Goal: Use online tool/utility: Use online tool/utility

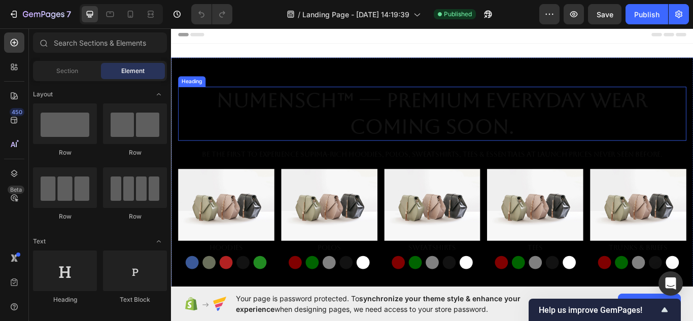
click at [416, 110] on h2 "NuMENSCH™ — Premium Everyday Wear Coming Soon." at bounding box center [475, 128] width 593 height 63
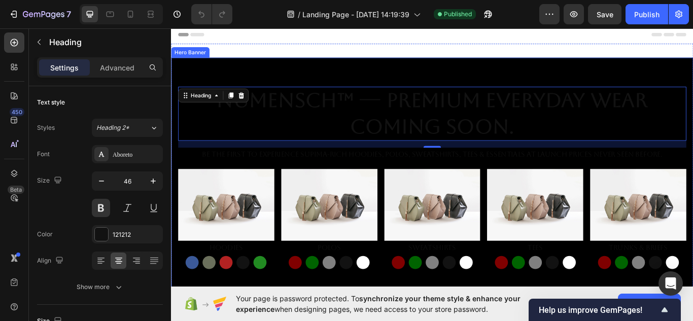
click at [270, 81] on div "Overlay" at bounding box center [475, 234] width 609 height 343
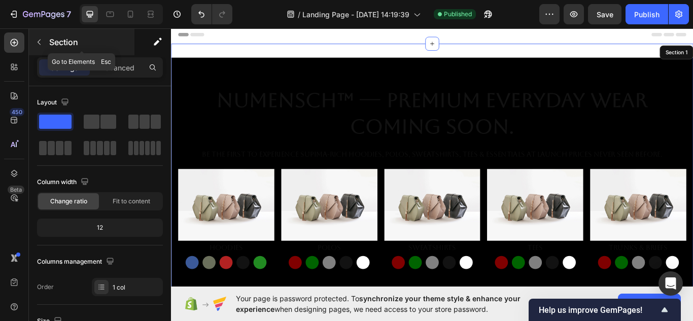
click at [41, 45] on icon "button" at bounding box center [39, 43] width 3 height 6
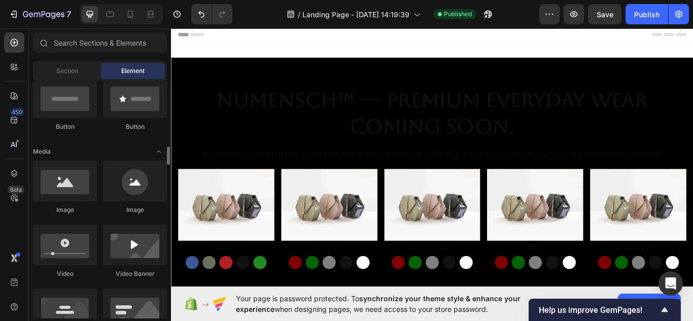
scroll to position [348, 0]
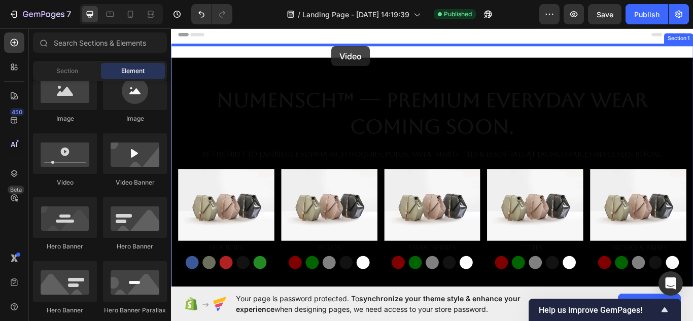
drag, startPoint x: 226, startPoint y: 200, endPoint x: 358, endPoint y: 50, distance: 200.3
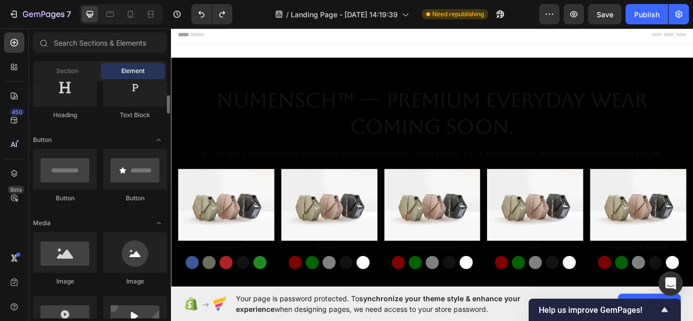
scroll to position [184, 0]
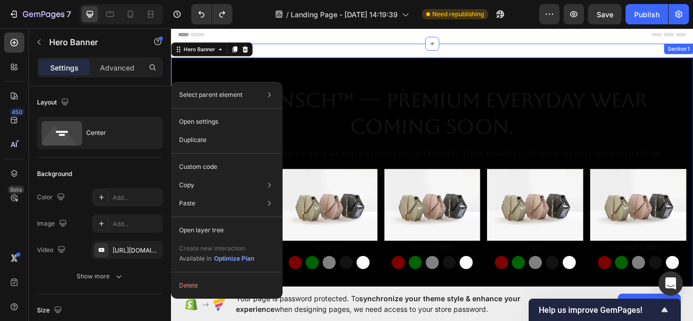
click at [358, 49] on div "NuMENSCH™ — Premium Everyday Wear Coming Soon. Heading Be the first to experien…" at bounding box center [475, 234] width 609 height 375
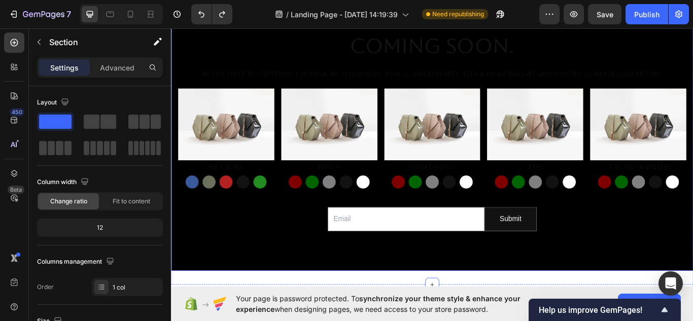
scroll to position [96, 0]
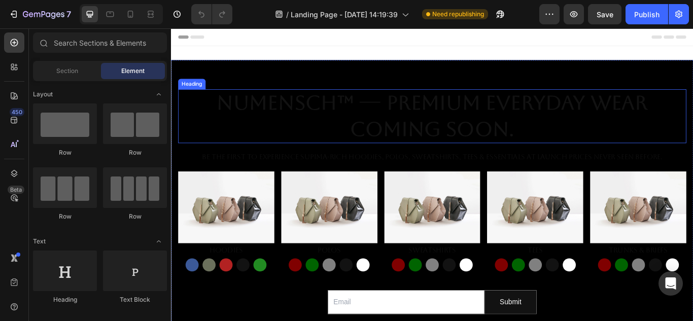
click at [370, 121] on h2 "NuMENSCH™ — Premium Everyday Wear Coming Soon." at bounding box center [475, 130] width 593 height 63
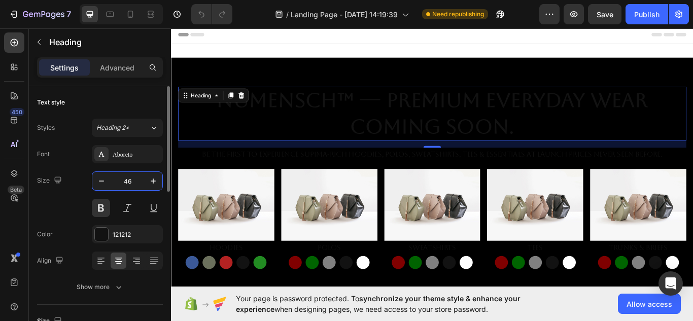
click at [132, 184] on input "46" at bounding box center [127, 181] width 33 height 18
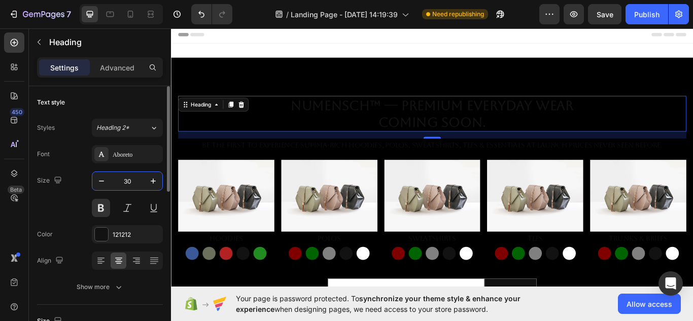
click at [134, 184] on input "30" at bounding box center [127, 181] width 33 height 18
type input "3"
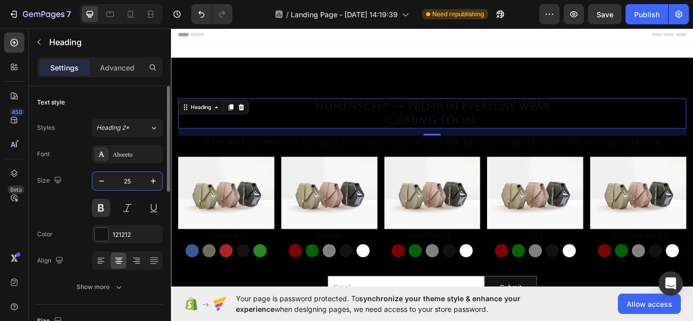
type input "25"
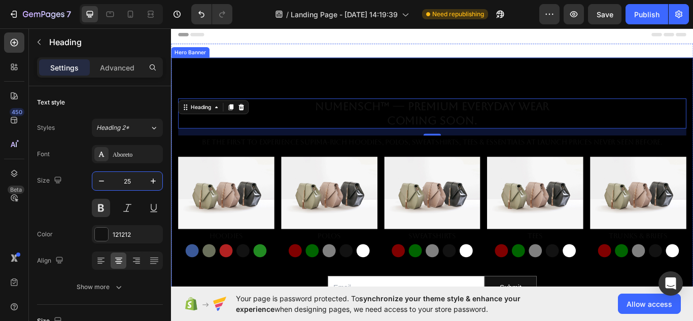
click at [567, 96] on div "Overlay" at bounding box center [475, 234] width 609 height 343
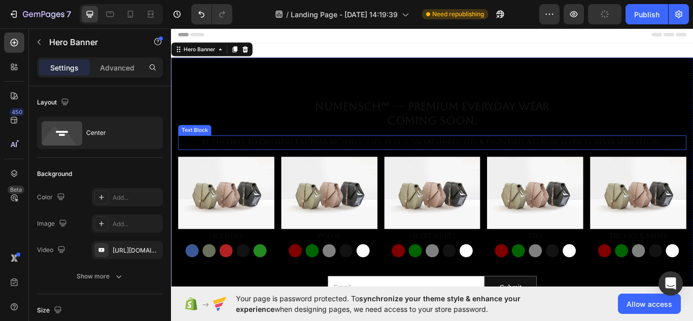
click at [521, 160] on p "Be the first to experience Supima-rich hoodies, polos, sweatshirts, tees & esse…" at bounding box center [475, 162] width 591 height 15
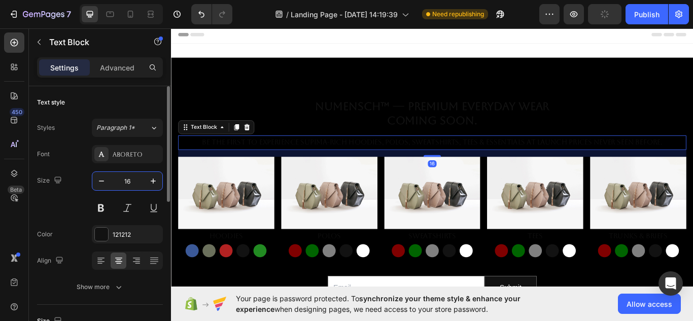
click at [137, 183] on input "16" at bounding box center [127, 181] width 33 height 18
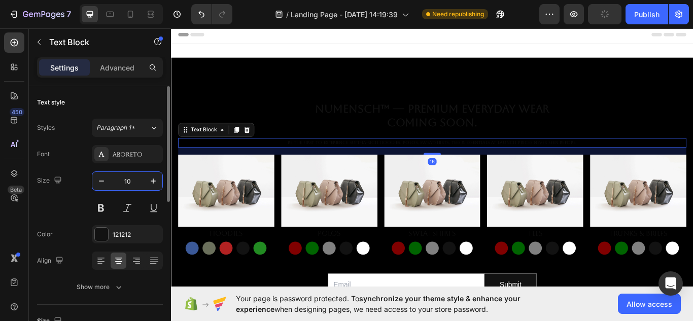
type input "10"
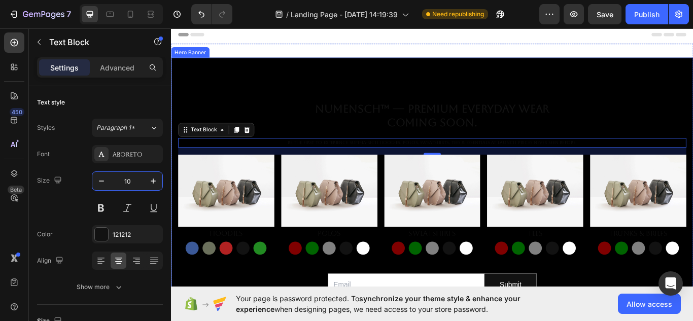
click at [690, 92] on div "Overlay" at bounding box center [475, 234] width 609 height 343
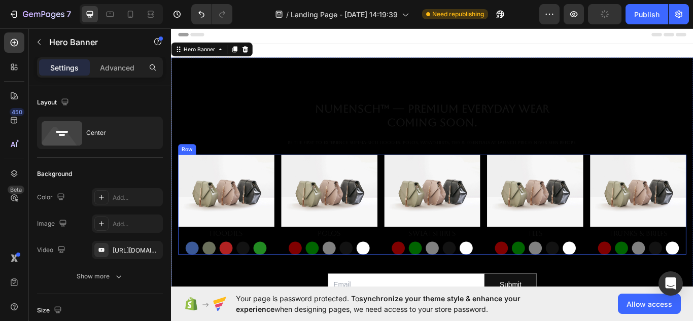
click at [290, 272] on div "Image Hoodies Text Block Button Button Button Button Button Row Image Polos Tex…" at bounding box center [475, 234] width 593 height 117
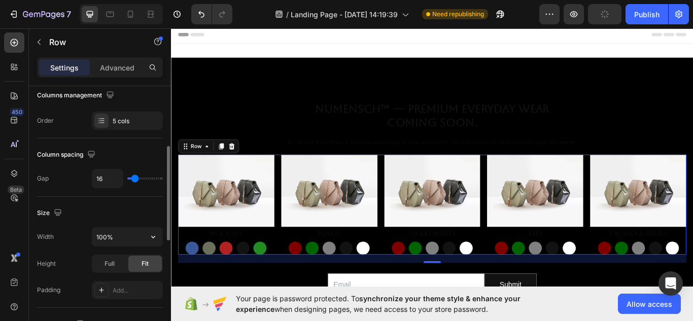
scroll to position [176, 0]
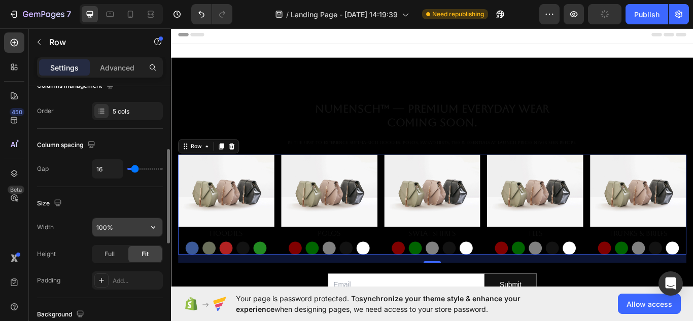
click at [144, 232] on button "button" at bounding box center [153, 227] width 18 height 18
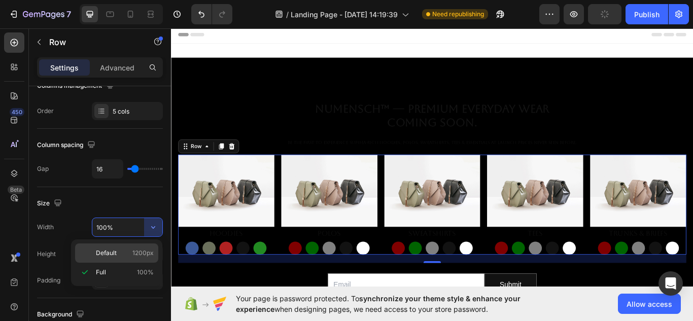
click at [124, 250] on p "Default 1200px" at bounding box center [125, 253] width 58 height 9
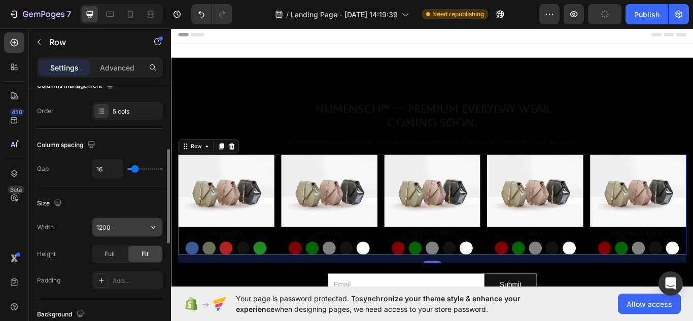
click at [114, 229] on input "1200" at bounding box center [127, 227] width 70 height 18
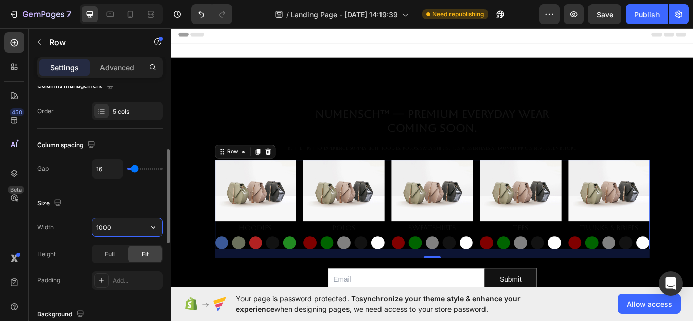
type input "1000"
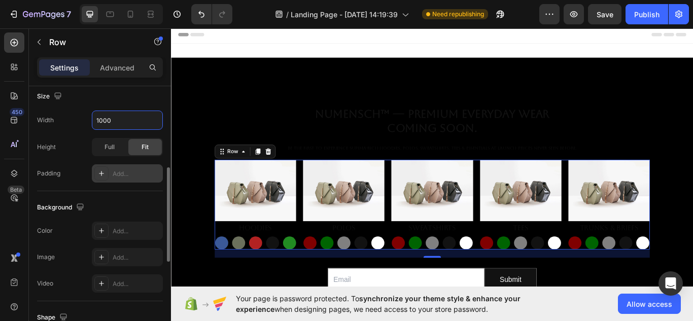
scroll to position [285, 0]
click at [142, 212] on div "Background" at bounding box center [100, 206] width 126 height 16
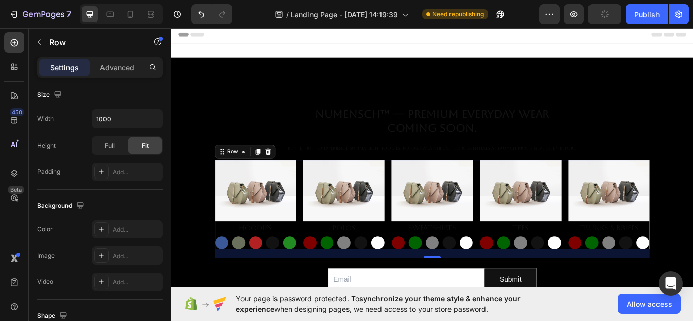
click at [314, 266] on div "Image Hoodies Text Block Button Button Button Button Button Row Image Polos Tex…" at bounding box center [475, 234] width 507 height 104
click at [315, 276] on div "Image Hoodies Text Block Button Button Button Button Button Row Image Polos Tex…" at bounding box center [475, 234] width 507 height 104
click at [311, 311] on div "NuMENSCH™ — Premium Everyday Wear Coming Soon. Heading Be the first to experien…" at bounding box center [475, 234] width 593 height 228
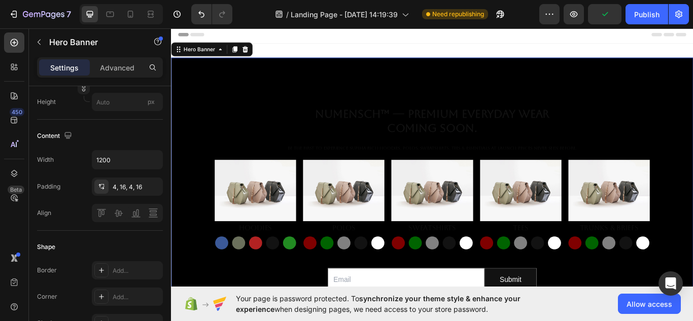
scroll to position [0, 0]
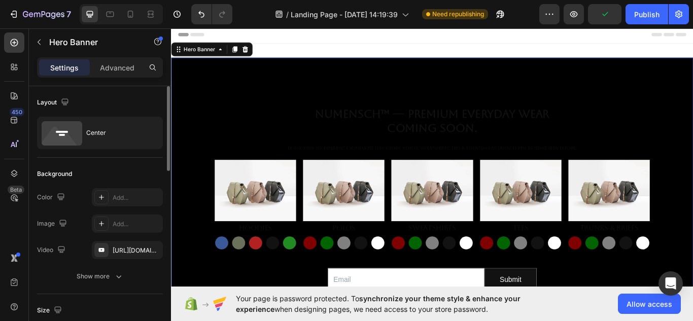
click at [347, 89] on div "Overlay" at bounding box center [475, 234] width 609 height 343
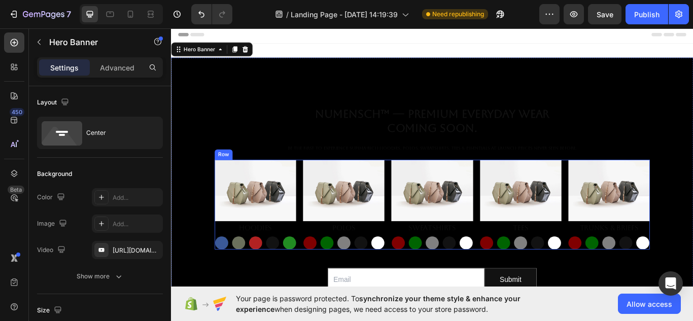
click at [315, 271] on div "Image Hoodies Text Block Button Button Button Button Button Row Image Polos Tex…" at bounding box center [475, 234] width 507 height 104
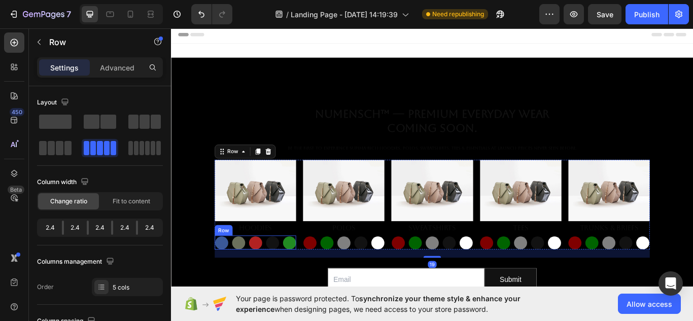
click at [294, 270] on div "Button Button Button Button Button Row" at bounding box center [269, 278] width 95 height 16
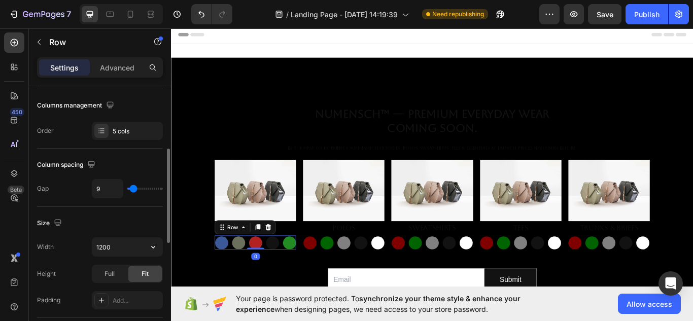
scroll to position [165, 0]
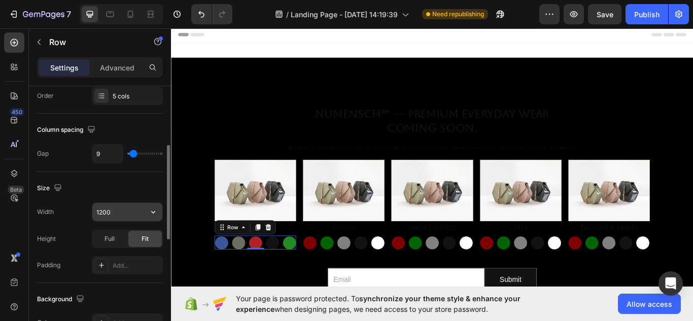
click at [140, 214] on input "1200" at bounding box center [127, 212] width 70 height 18
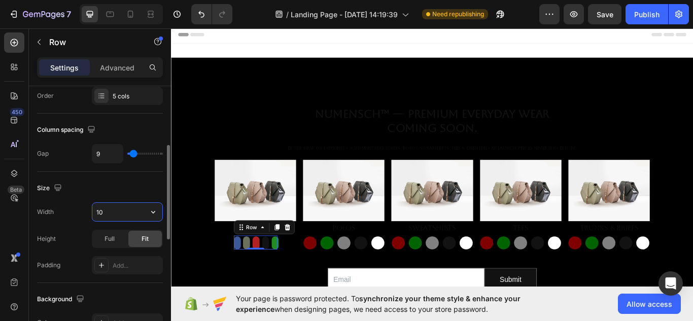
type input "1"
type input "600"
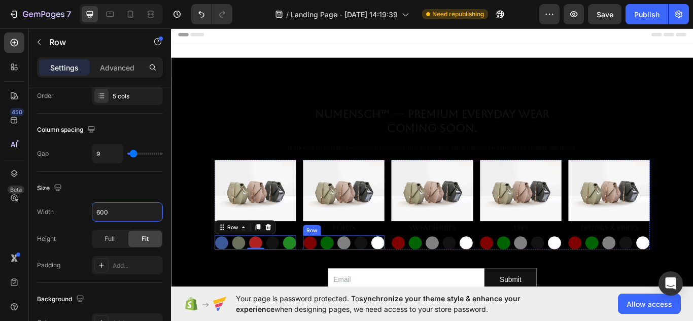
click at [337, 271] on div "Button Button Button Button Button Row" at bounding box center [372, 278] width 95 height 16
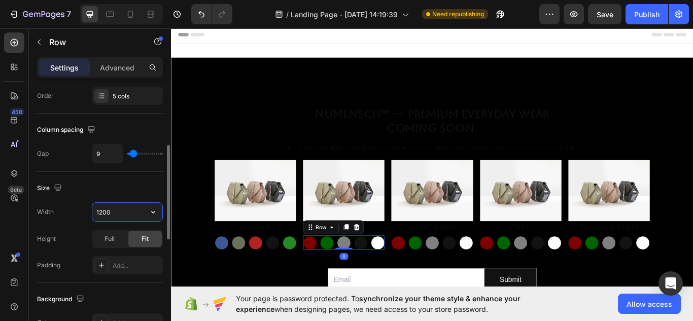
click at [124, 210] on input "1200" at bounding box center [127, 212] width 70 height 18
type input "5"
type input "600"
click at [439, 270] on div "Button" at bounding box center [435, 278] width 15 height 16
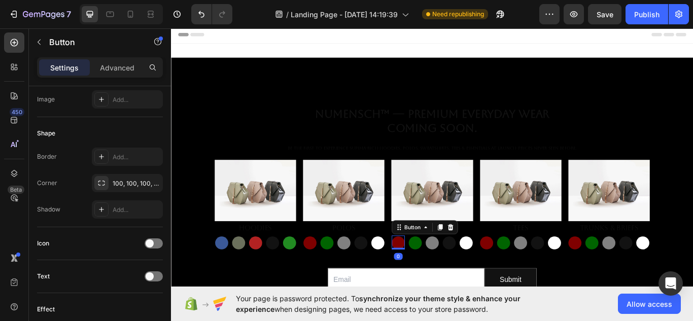
scroll to position [0, 0]
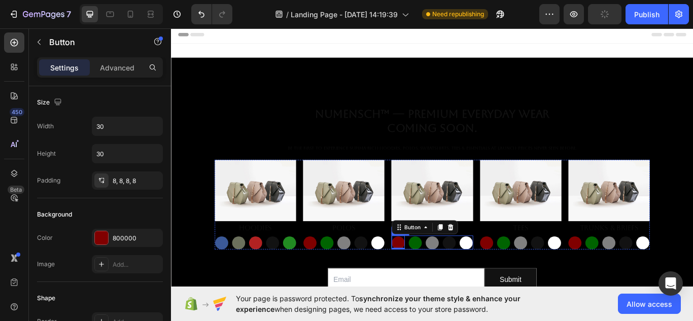
click at [442, 270] on div "Button 0 Button Button Button Button Row" at bounding box center [475, 278] width 95 height 16
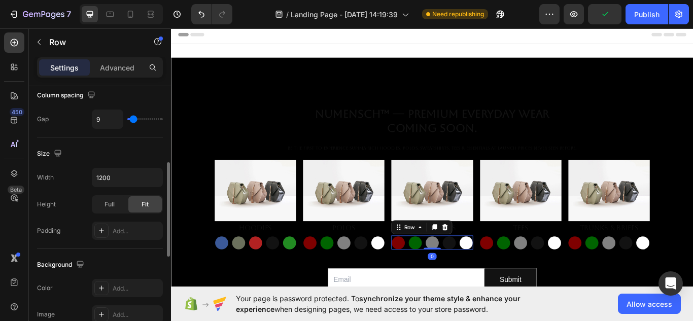
scroll to position [204, 0]
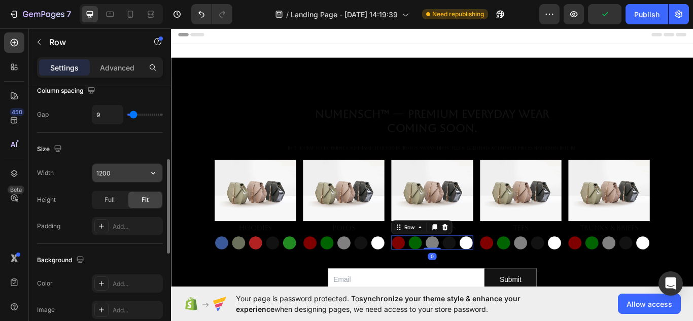
click at [124, 176] on input "1200" at bounding box center [127, 173] width 70 height 18
type input "600"
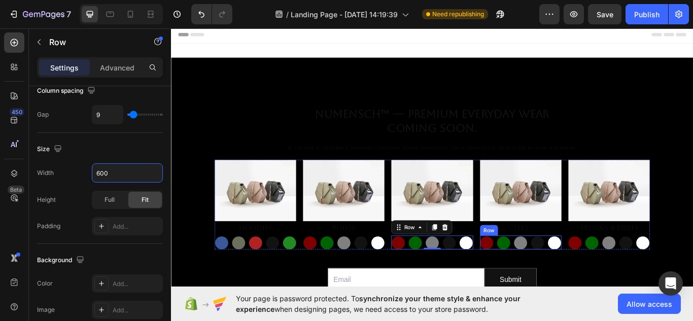
click at [546, 281] on div "Button Button Button Button Button Row" at bounding box center [578, 278] width 95 height 16
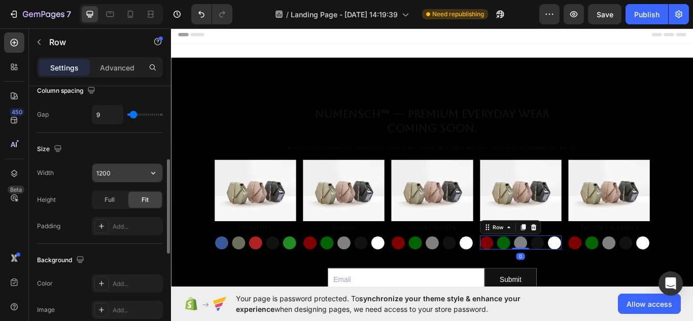
click at [122, 180] on input "1200" at bounding box center [127, 173] width 70 height 18
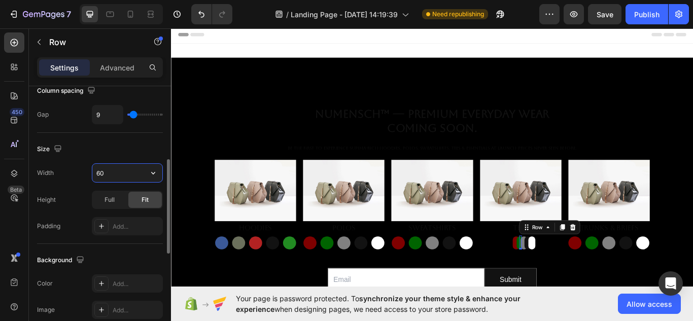
type input "600"
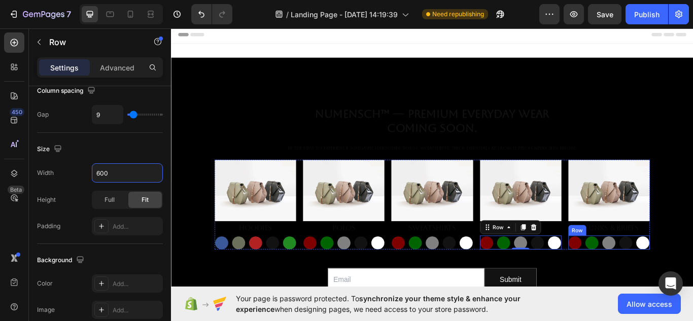
click at [648, 282] on div "Button Button Button Button Button Row" at bounding box center [681, 278] width 95 height 16
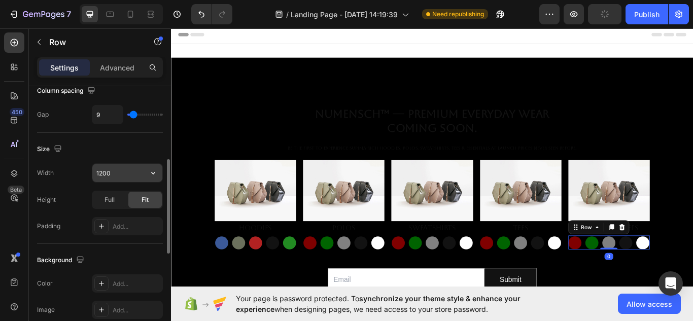
click at [117, 175] on input "1200" at bounding box center [127, 173] width 70 height 18
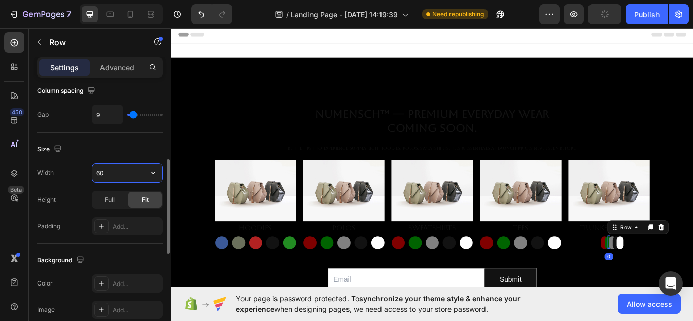
type input "600"
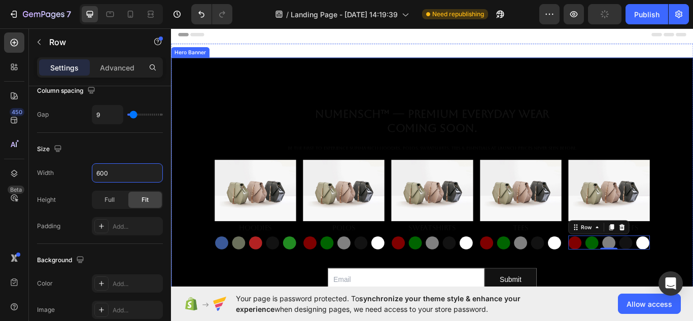
click at [680, 309] on div "NuMENSCH™ — Premium Everyday Wear Coming Soon. Heading Be the first to experien…" at bounding box center [475, 234] width 593 height 228
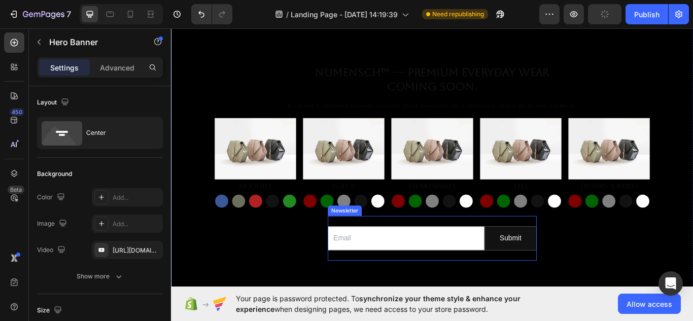
scroll to position [0, 0]
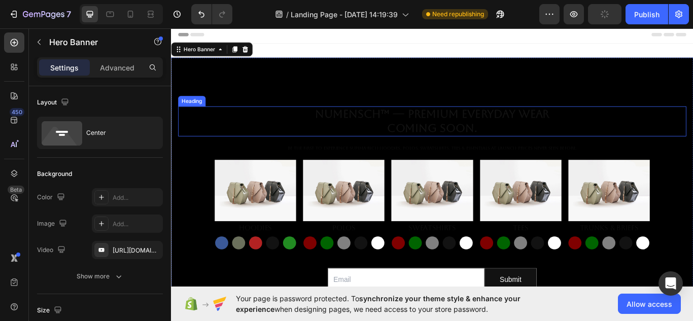
click at [625, 131] on h2 "NuMENSCH™ — Premium Everyday Wear Coming Soon." at bounding box center [475, 137] width 593 height 35
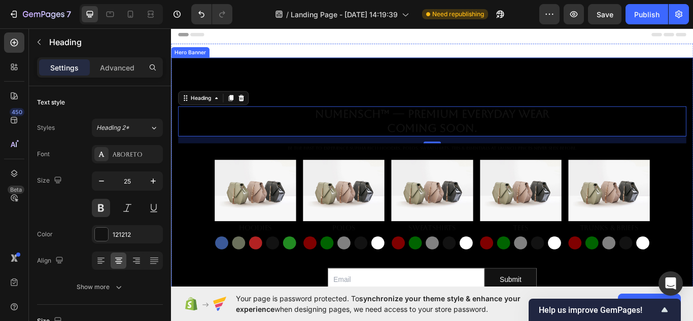
click at [301, 80] on div "Overlay" at bounding box center [475, 234] width 609 height 343
